Goal: Transaction & Acquisition: Purchase product/service

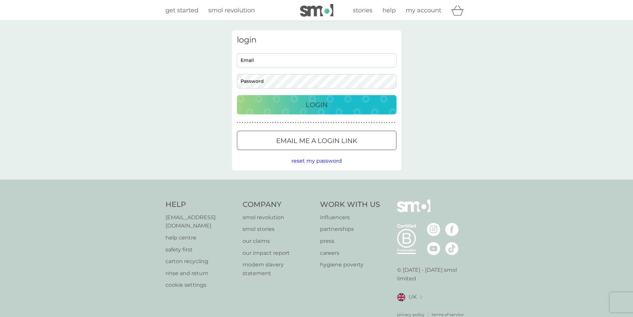
type input "[EMAIL_ADDRESS][DOMAIN_NAME]"
click at [318, 101] on p "Login" at bounding box center [317, 104] width 22 height 11
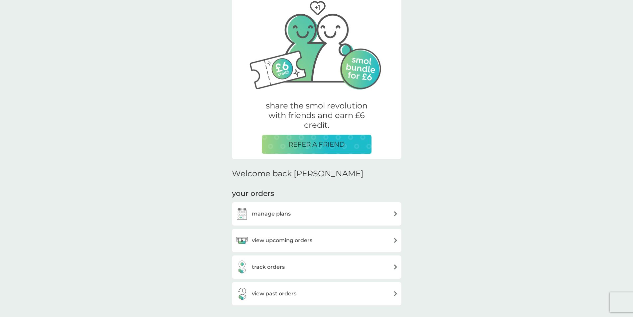
scroll to position [133, 0]
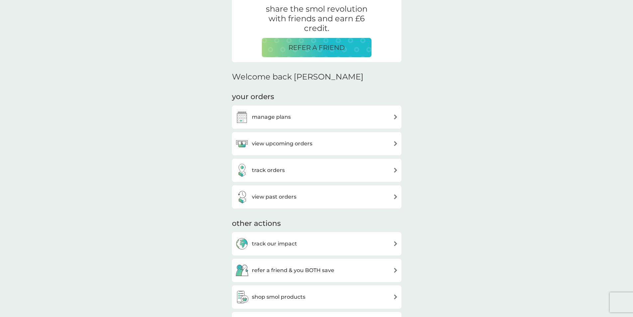
click at [343, 142] on div "view upcoming orders" at bounding box center [316, 143] width 163 height 13
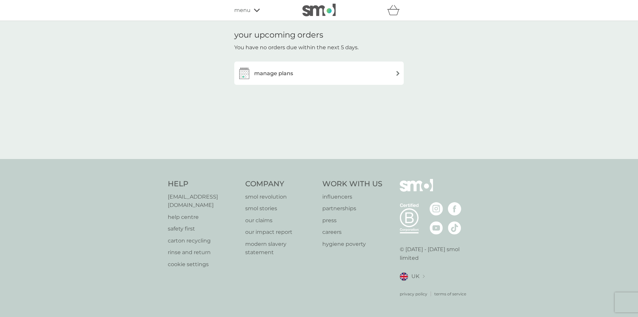
click at [365, 76] on div "manage plans" at bounding box center [319, 73] width 163 height 13
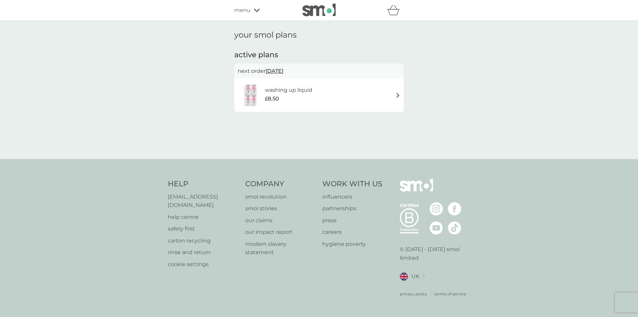
click at [394, 96] on div "washing up liquid £8.50" at bounding box center [319, 94] width 163 height 23
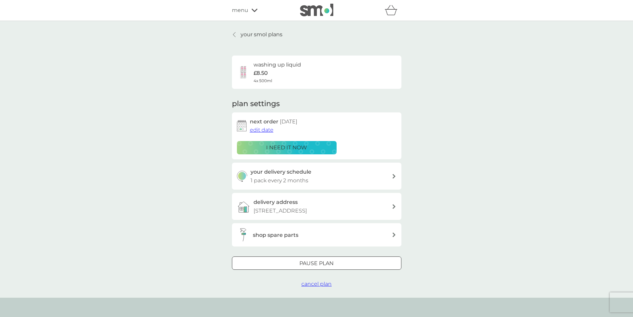
click at [302, 145] on p "i need it now" at bounding box center [286, 147] width 41 height 9
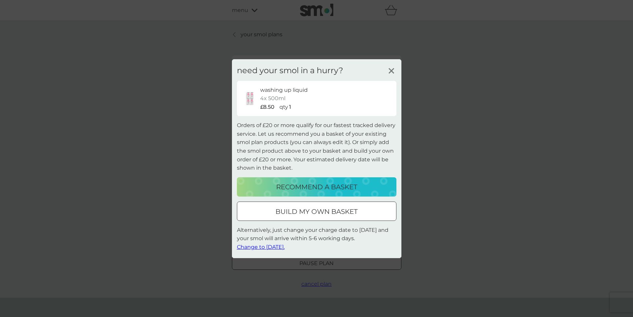
click at [392, 69] on icon at bounding box center [392, 71] width 10 height 10
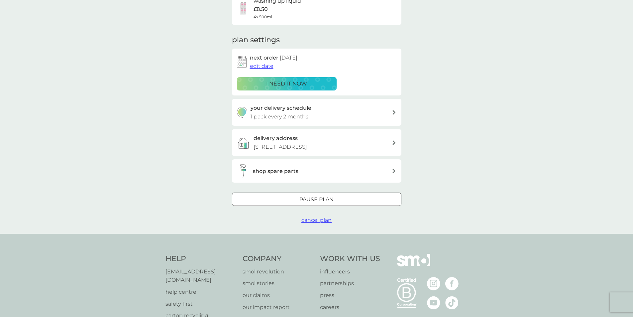
scroll to position [67, 0]
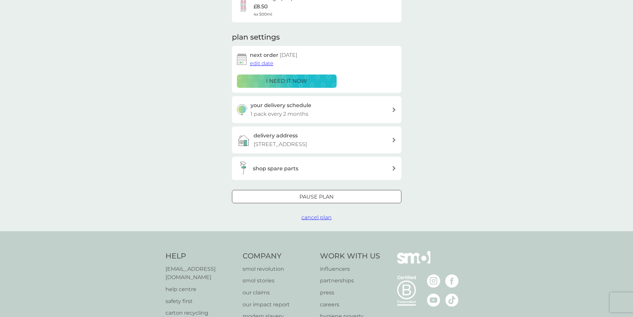
click at [316, 80] on div "i need it now" at bounding box center [286, 81] width 91 height 9
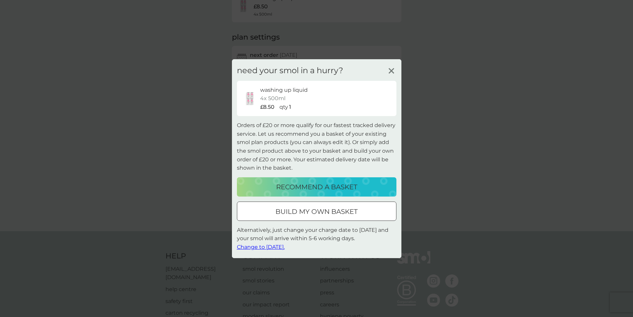
click at [331, 211] on p "build my own basket" at bounding box center [317, 211] width 82 height 11
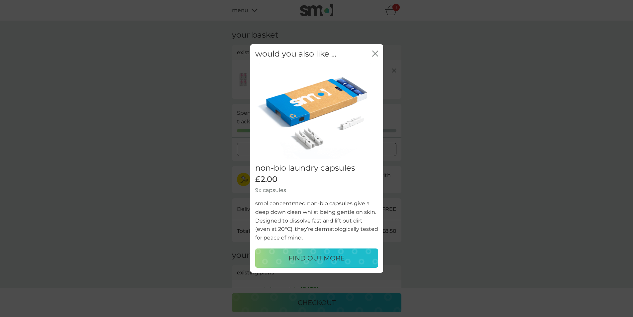
click at [377, 52] on icon "close" at bounding box center [376, 53] width 3 height 5
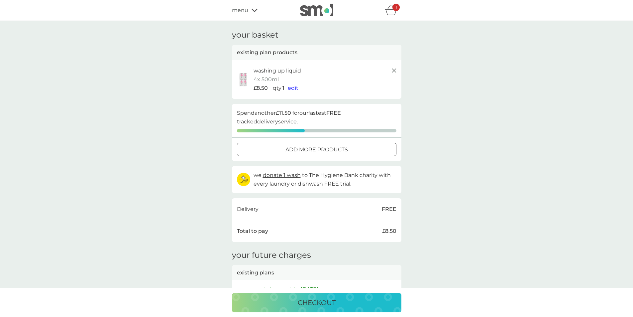
click at [389, 11] on icon "basket" at bounding box center [391, 10] width 13 height 10
click at [392, 11] on icon "basket" at bounding box center [391, 10] width 13 height 10
click at [313, 301] on p "checkout" at bounding box center [317, 302] width 38 height 11
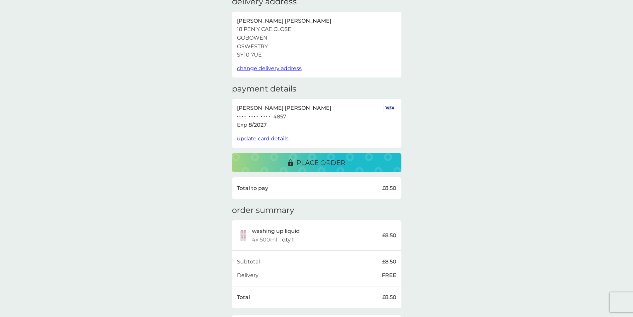
scroll to position [67, 0]
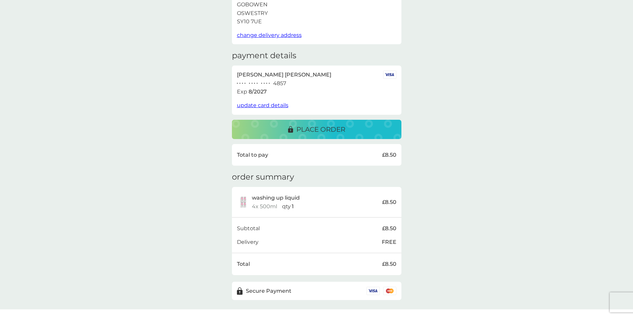
click at [325, 129] on p "place order" at bounding box center [321, 129] width 49 height 11
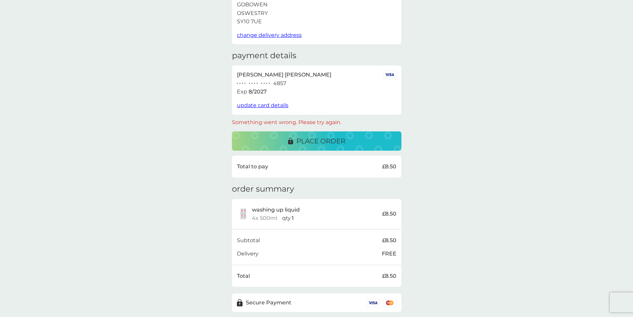
click at [262, 104] on span "update card details" at bounding box center [263, 105] width 52 height 6
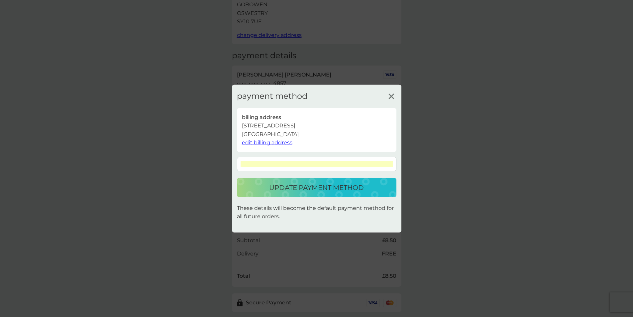
click at [347, 184] on p "update payment method" at bounding box center [316, 187] width 95 height 11
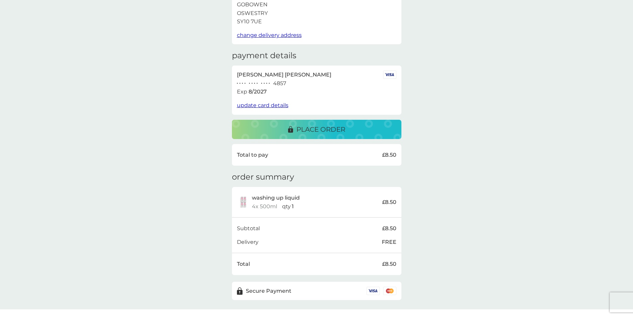
click at [317, 124] on p "place order" at bounding box center [321, 129] width 49 height 11
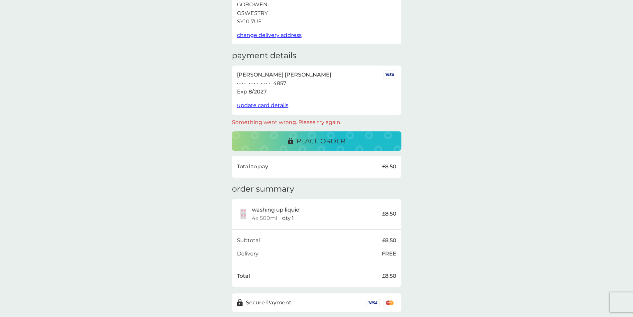
click at [266, 106] on span "update card details" at bounding box center [263, 105] width 52 height 6
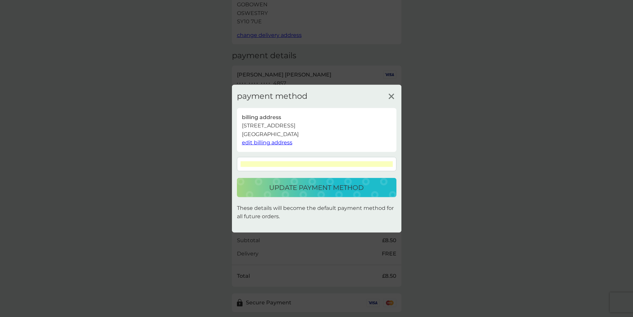
click at [308, 185] on p "update payment method" at bounding box center [316, 187] width 95 height 11
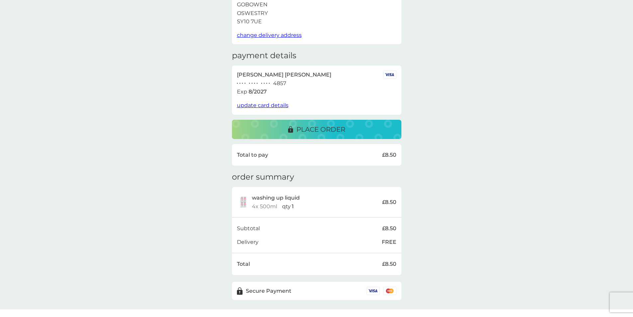
click at [324, 127] on p "place order" at bounding box center [321, 129] width 49 height 11
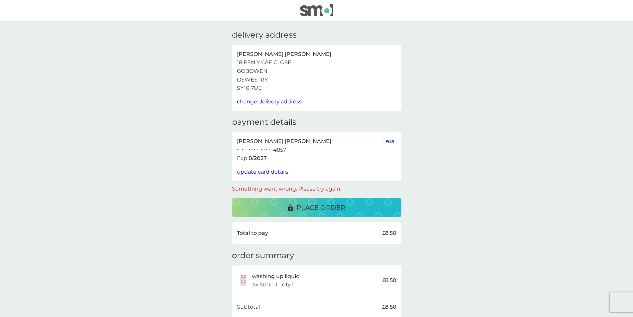
scroll to position [90, 0]
